Goal: Task Accomplishment & Management: Complete application form

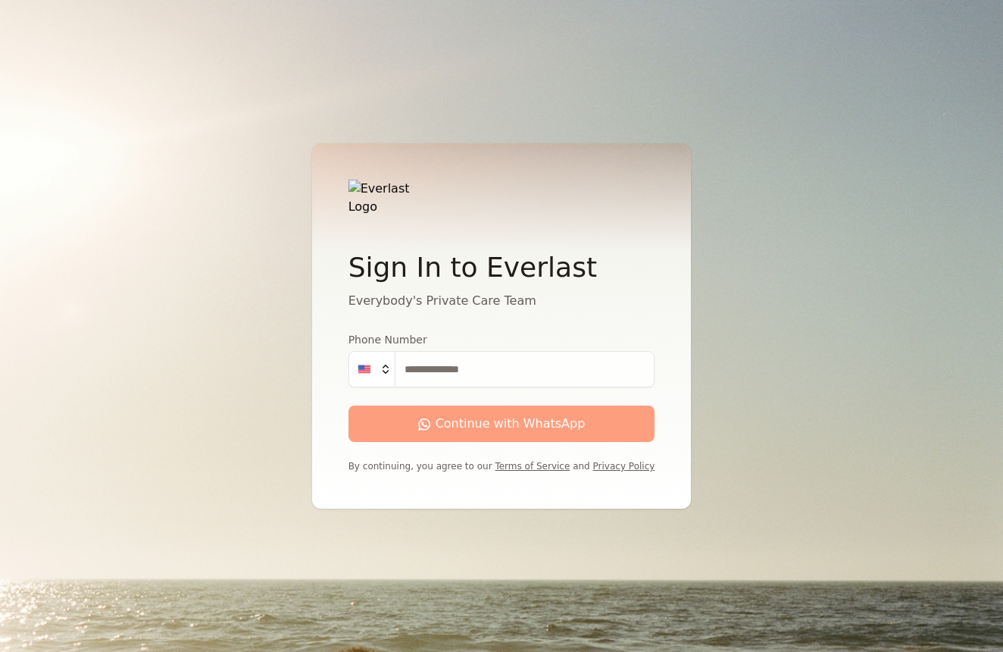
click at [438, 363] on input "Phone Number" at bounding box center [525, 369] width 261 height 36
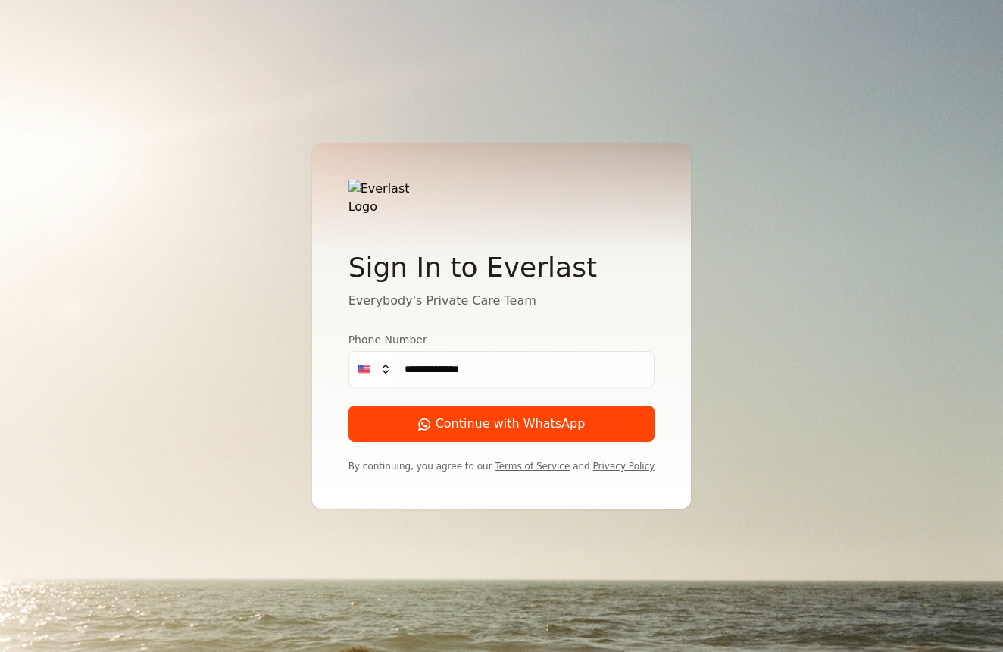
type input "**********"
click at [502, 416] on button "Continue with WhatsApp" at bounding box center [502, 423] width 307 height 36
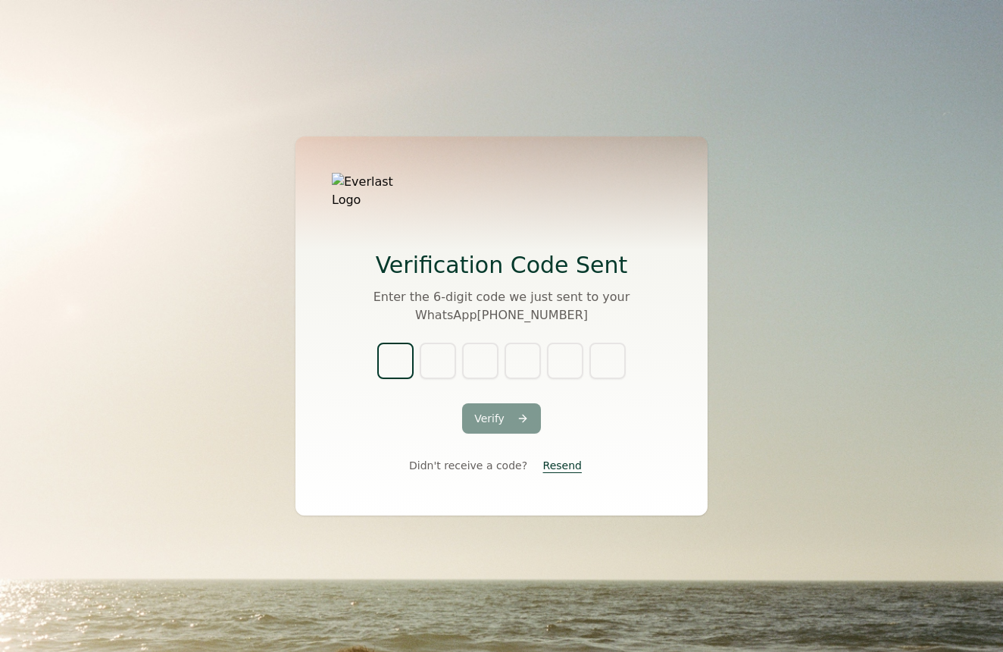
click at [409, 354] on input "text" at bounding box center [395, 361] width 36 height 36
type input "*"
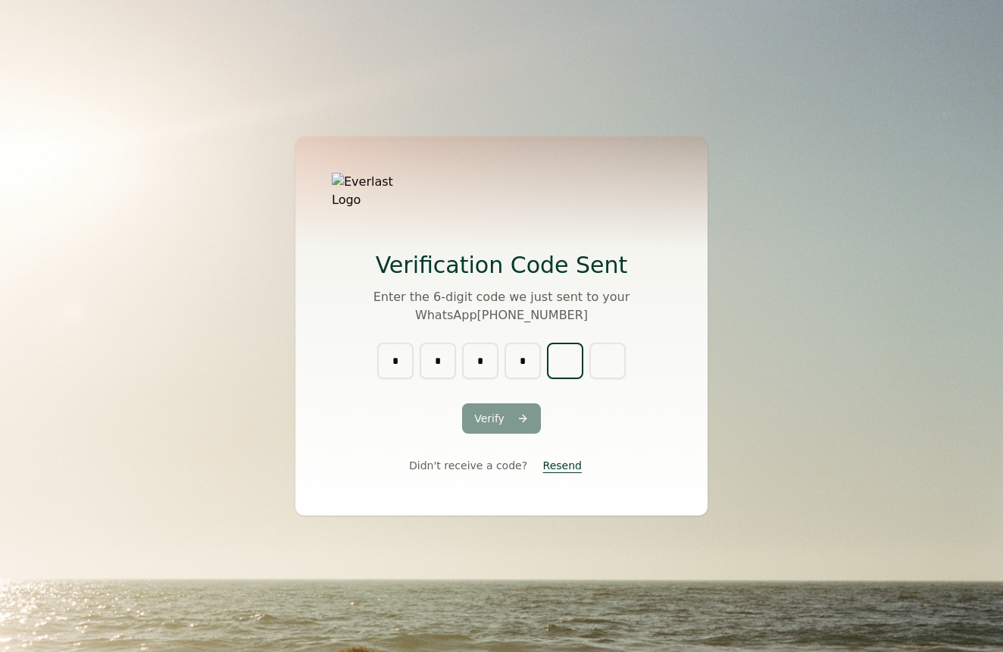
type input "*"
